Goal: Information Seeking & Learning: Find specific fact

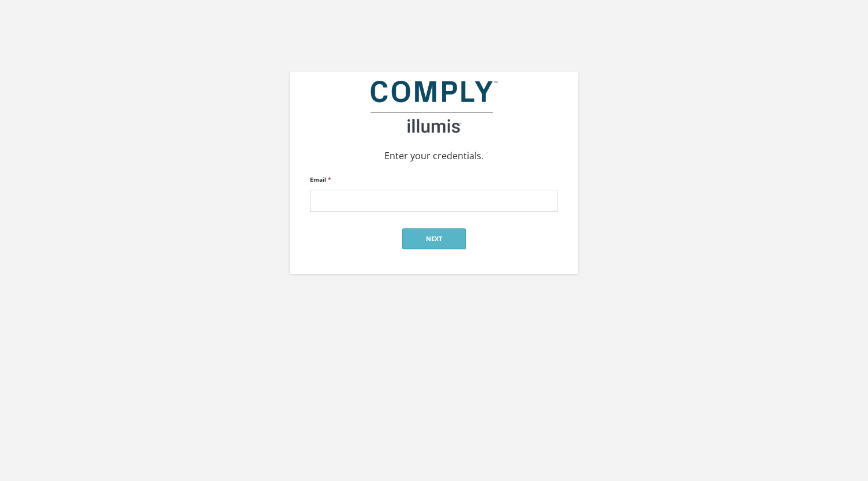
click at [398, 193] on input "Email *" at bounding box center [434, 201] width 248 height 22
type input "alan@reger-research.com"
click at [418, 235] on button "Next" at bounding box center [433, 238] width 63 height 21
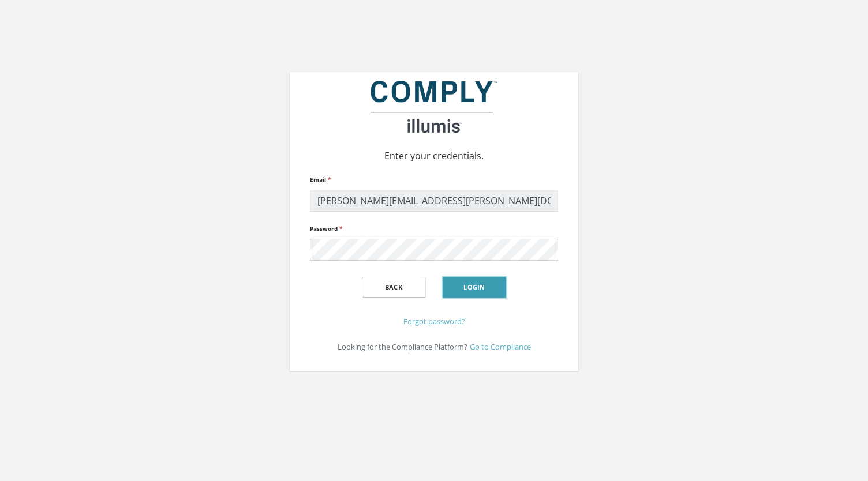
click at [472, 288] on button "Login" at bounding box center [473, 287] width 63 height 21
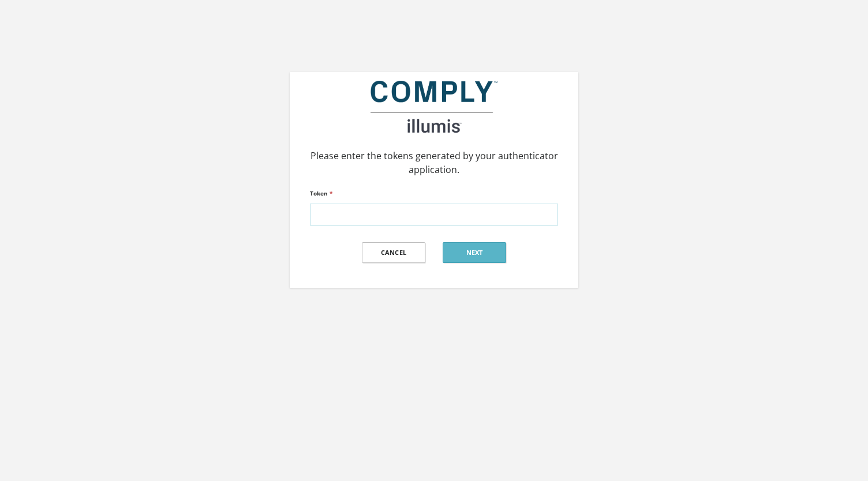
paste input "405395"
type input "405395"
click at [478, 256] on button "Next" at bounding box center [473, 252] width 63 height 21
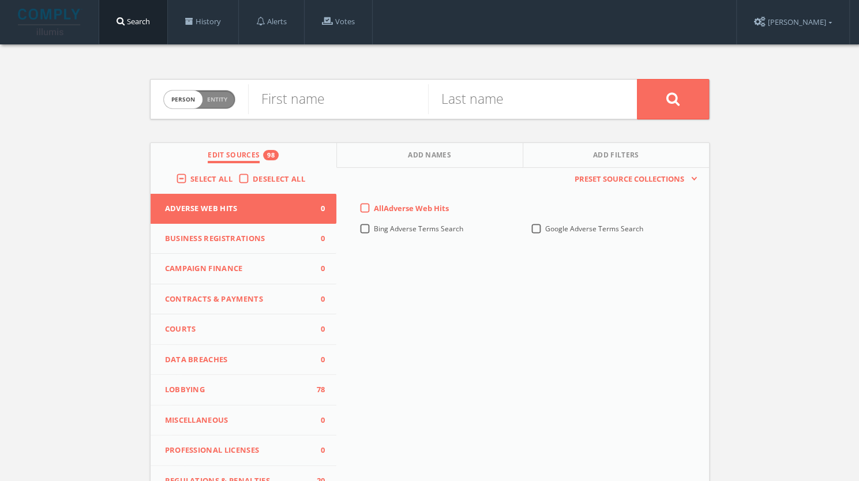
click at [31, 216] on div "Person Entity person First name Last name Edit Sources 98 Add Names Add Filters…" at bounding box center [429, 339] width 859 height 591
click at [218, 102] on span "Entity" at bounding box center [217, 99] width 20 height 9
click at [191, 100] on span "Person" at bounding box center [182, 99] width 24 height 9
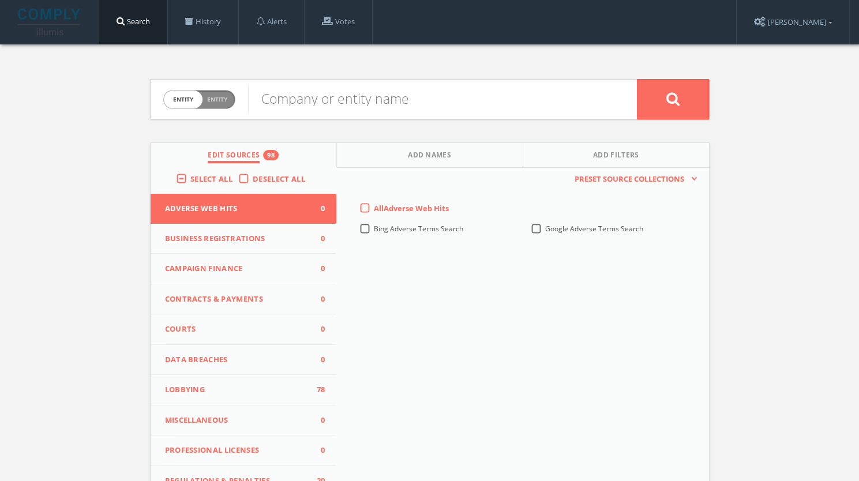
checkbox input "false"
click at [253, 178] on label "Deselect All" at bounding box center [282, 180] width 58 height 12
click at [0, 0] on input "Deselect All" at bounding box center [0, 0] width 0 height 0
click at [187, 178] on div "Select All" at bounding box center [207, 179] width 62 height 10
click at [190, 176] on label "Select All" at bounding box center [214, 180] width 48 height 12
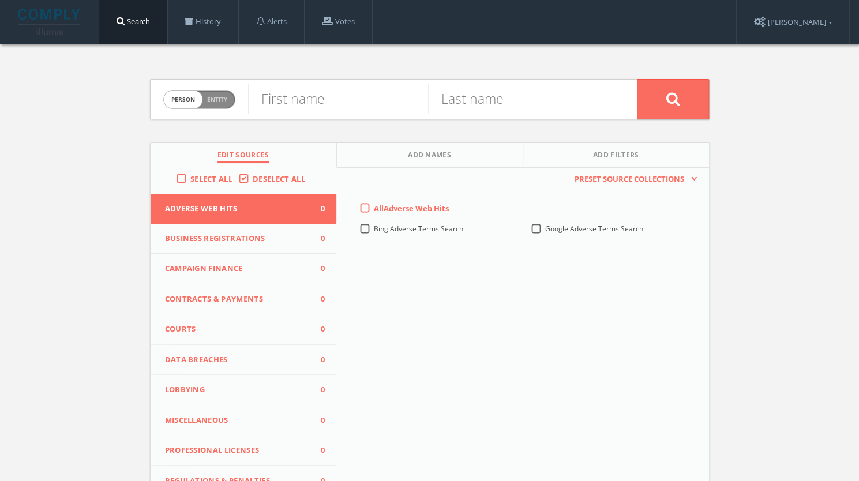
click at [0, 0] on input "Select All" at bounding box center [0, 0] width 0 height 0
click at [323, 110] on input "text" at bounding box center [338, 99] width 180 height 30
type input "Sabrina"
click at [528, 100] on input "text" at bounding box center [518, 99] width 180 height 30
type input "Davis"
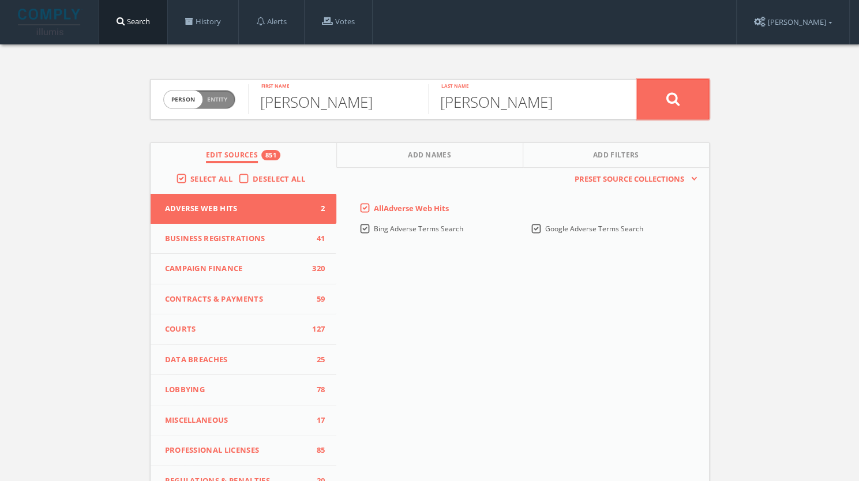
click at [685, 99] on button at bounding box center [673, 99] width 72 height 40
